Goal: Task Accomplishment & Management: Complete application form

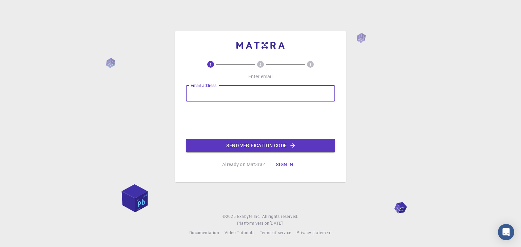
click at [207, 95] on input "Email address" at bounding box center [260, 93] width 149 height 16
click at [197, 92] on input "Email address" at bounding box center [260, 93] width 149 height 16
type input "[EMAIL_ADDRESS][DOMAIN_NAME]"
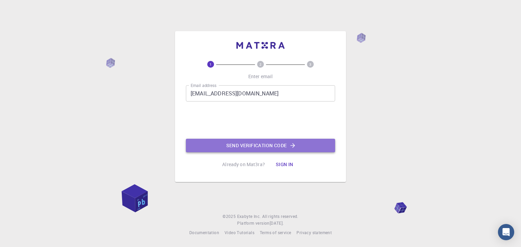
click at [264, 147] on button "Send verification code" at bounding box center [260, 146] width 149 height 14
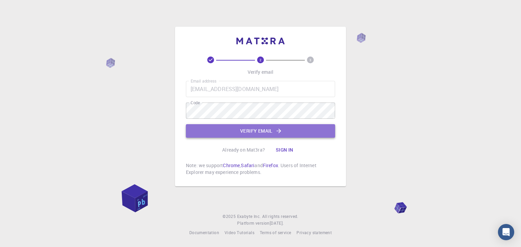
click at [199, 127] on button "Verify email" at bounding box center [260, 131] width 149 height 14
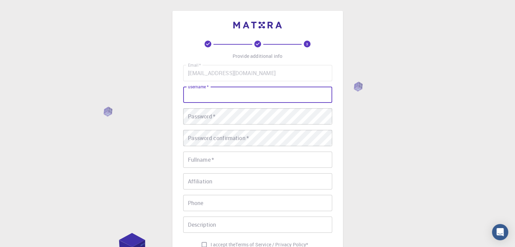
click at [218, 98] on input "username   *" at bounding box center [257, 95] width 149 height 16
type input "[PERSON_NAME]"
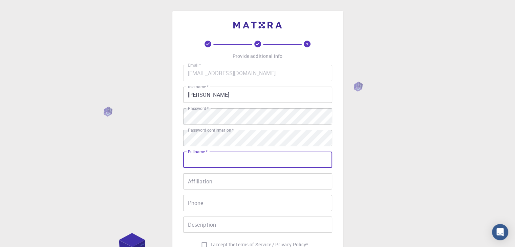
click at [196, 157] on input "Fullname   *" at bounding box center [257, 160] width 149 height 16
type input "[PERSON_NAME]"
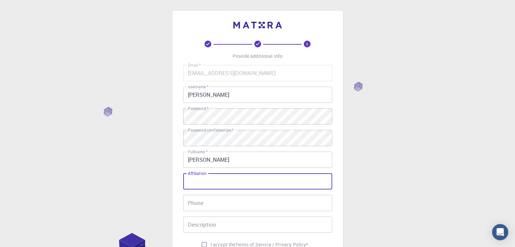
click at [204, 182] on input "Affiliation" at bounding box center [257, 182] width 149 height 16
type input "jntuk"
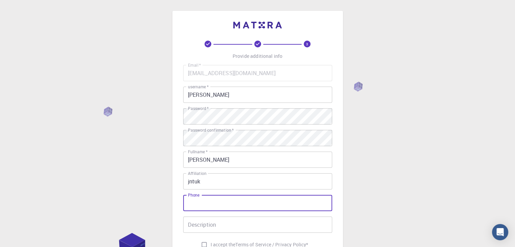
click at [231, 202] on input "Phone" at bounding box center [257, 203] width 149 height 16
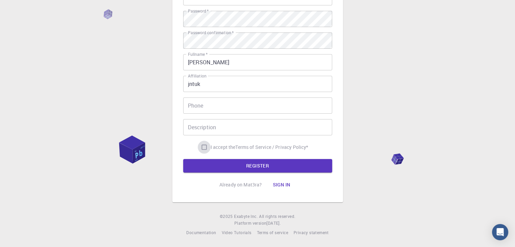
click at [203, 148] on input "I accept the Terms of Service / Privacy Policy *" at bounding box center [204, 147] width 13 height 13
checkbox input "true"
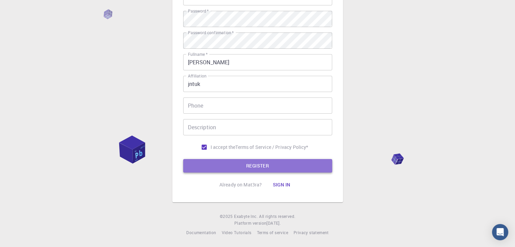
click at [248, 167] on button "REGISTER" at bounding box center [257, 166] width 149 height 14
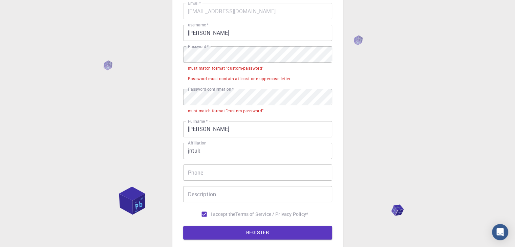
scroll to position [62, 0]
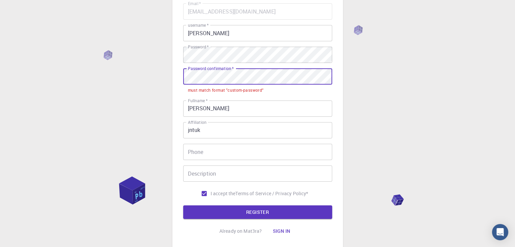
click at [167, 80] on div "3 Provide additional info Email   * [EMAIL_ADDRESS][DOMAIN_NAME] Email   * user…" at bounding box center [257, 116] width 515 height 356
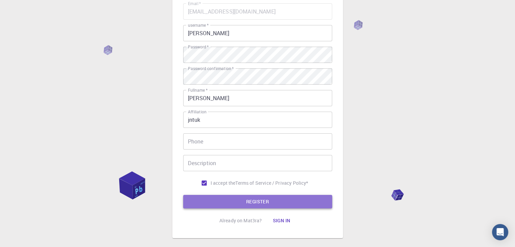
click at [262, 203] on button "REGISTER" at bounding box center [257, 202] width 149 height 14
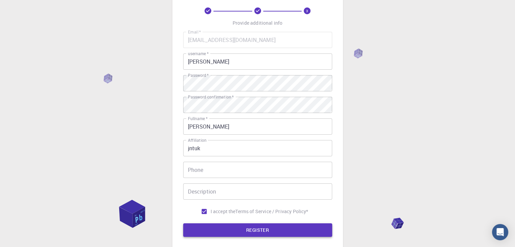
scroll to position [33, 0]
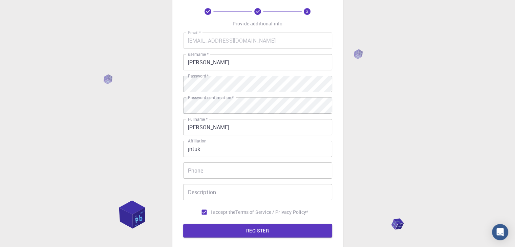
click at [214, 62] on input "[PERSON_NAME]" at bounding box center [257, 62] width 149 height 16
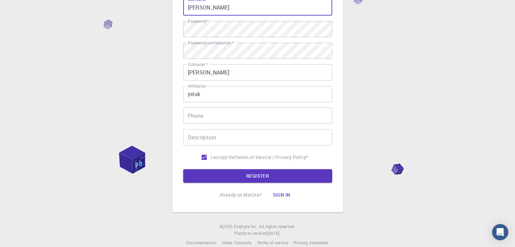
scroll to position [89, 0]
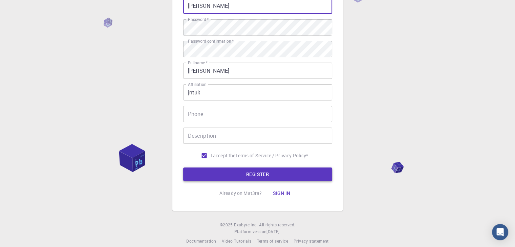
type input "[PERSON_NAME]"
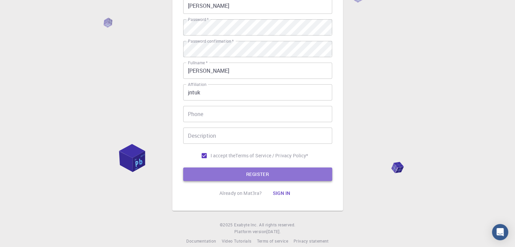
click at [270, 177] on button "REGISTER" at bounding box center [257, 175] width 149 height 14
